Goal: Task Accomplishment & Management: Manage account settings

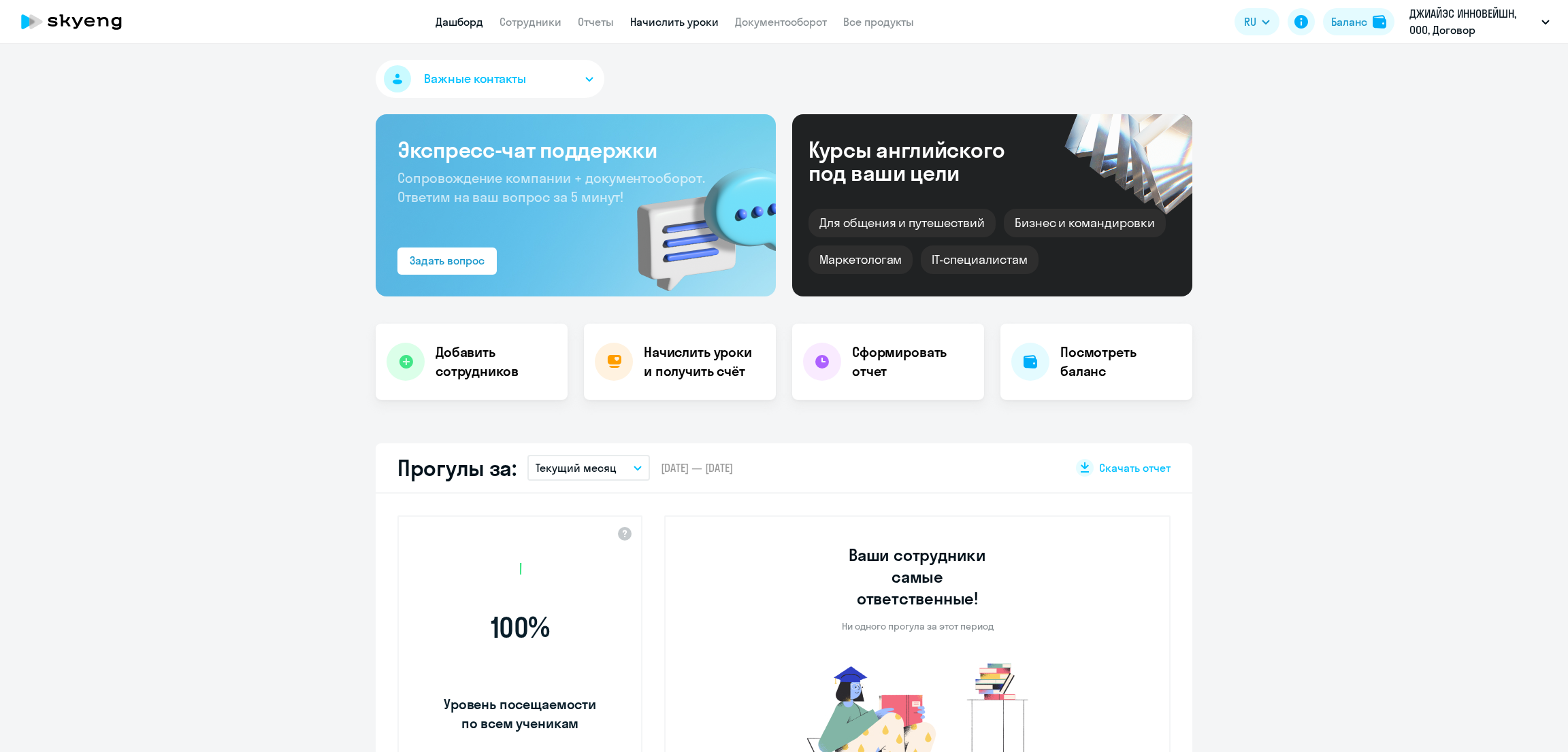
click at [662, 25] on link "Начислить уроки" at bounding box center [674, 21] width 88 height 13
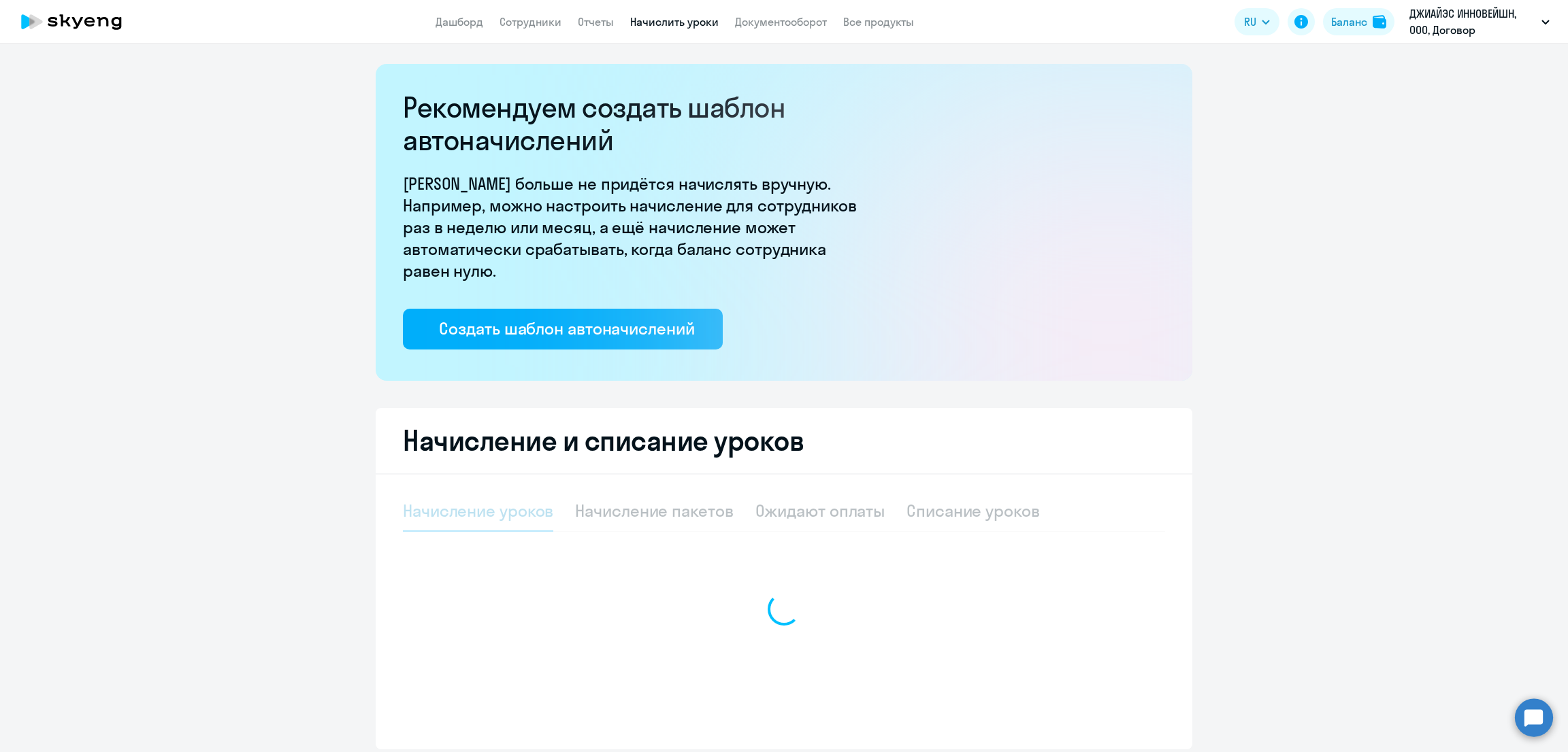
select select "10"
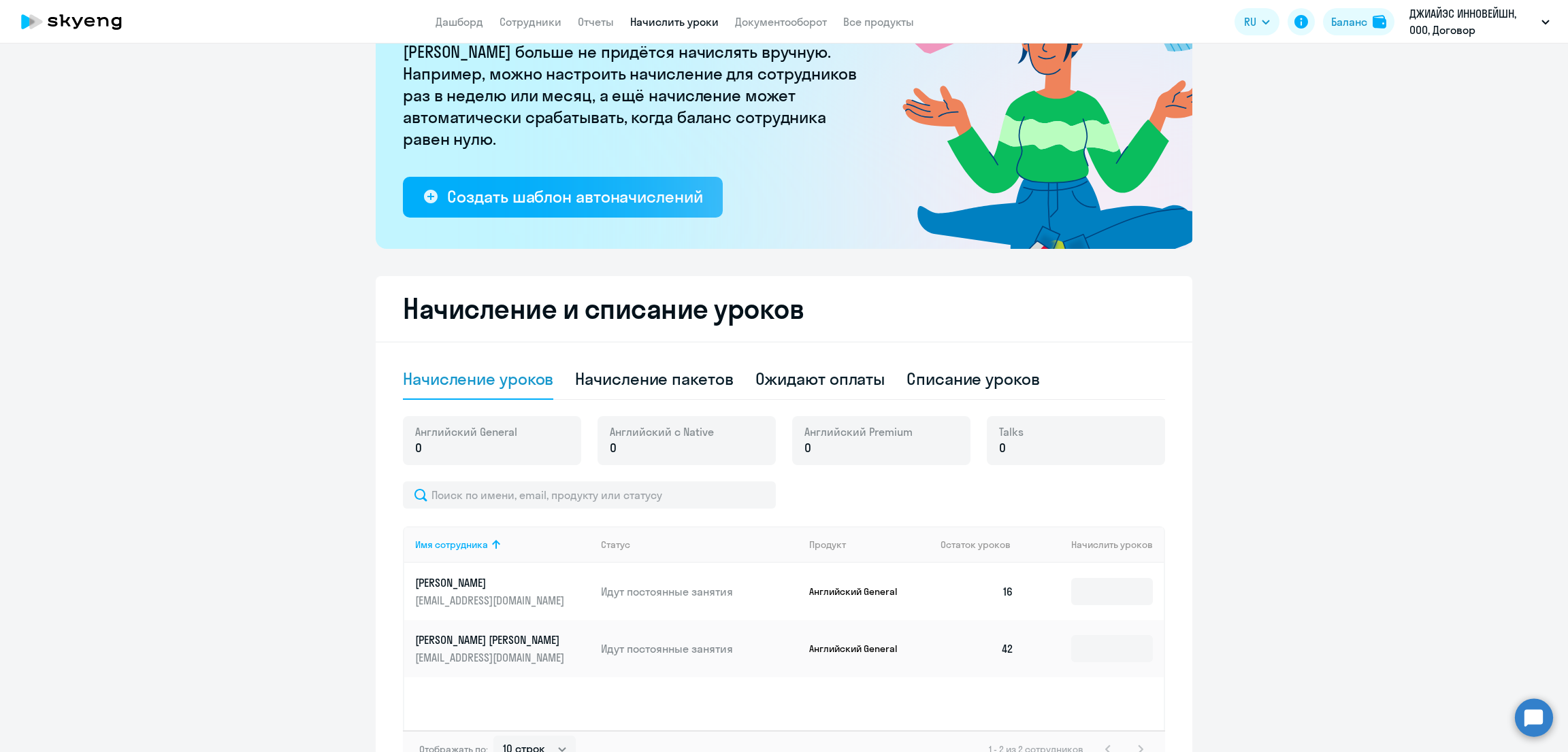
scroll to position [169, 0]
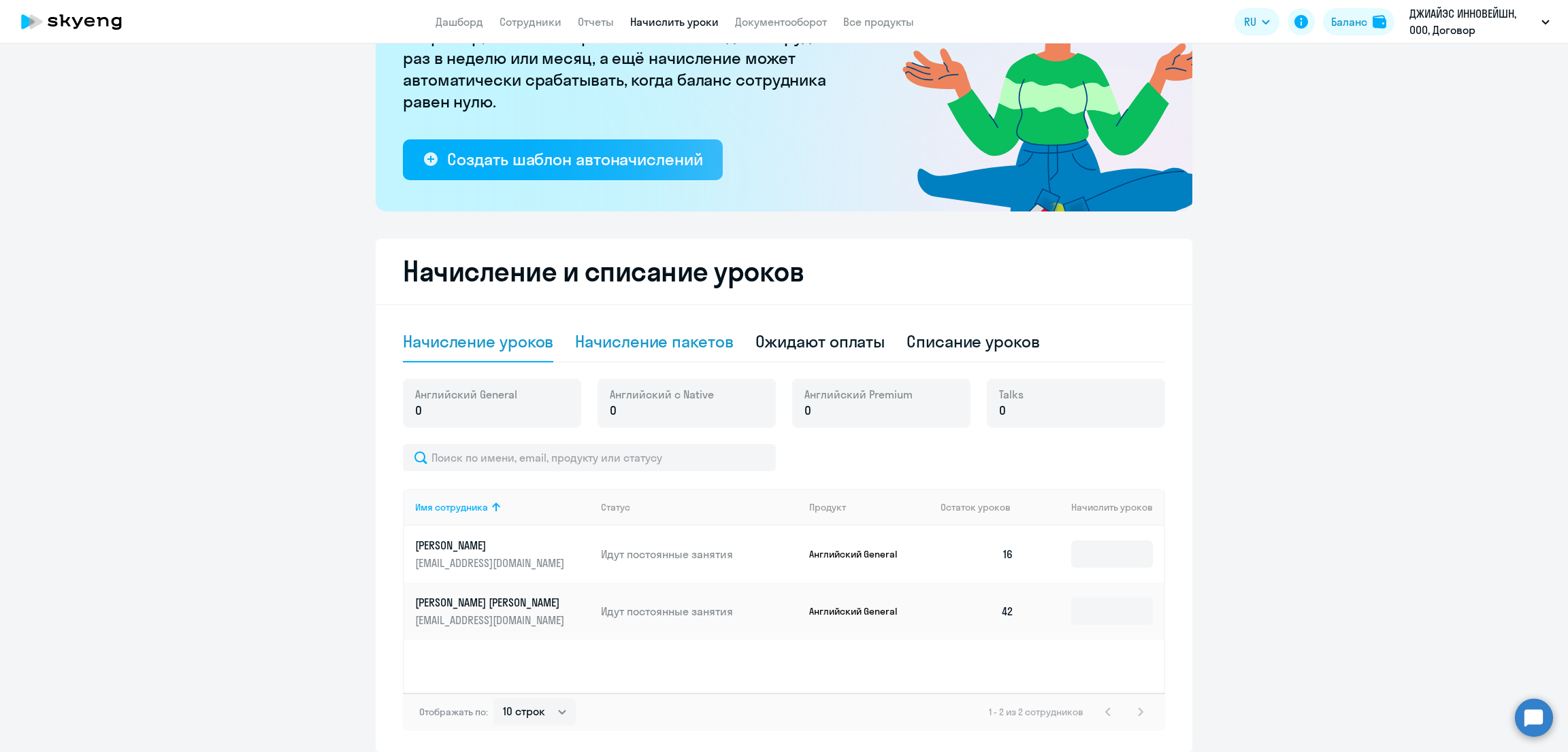
click at [654, 323] on div "Начисление пакетов" at bounding box center [654, 342] width 158 height 41
select select "10"
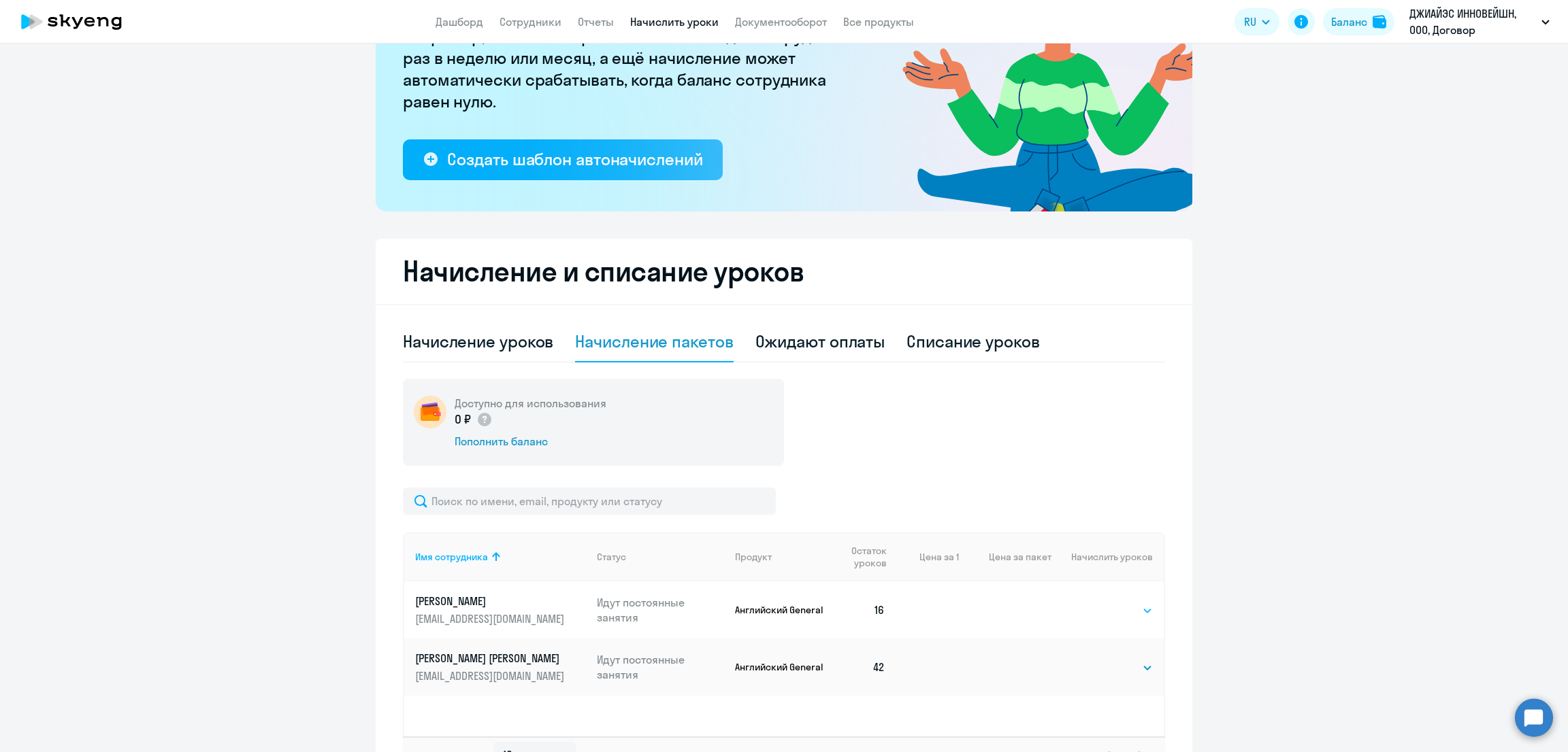
click at [1113, 608] on select "Выбрать 4 8 16 32 64 96 128" at bounding box center [1125, 611] width 56 height 16
select select "32"
click at [1097, 602] on select "Выбрать 4 8 16 32 64 96 128" at bounding box center [1125, 611] width 56 height 16
